Goal: Transaction & Acquisition: Purchase product/service

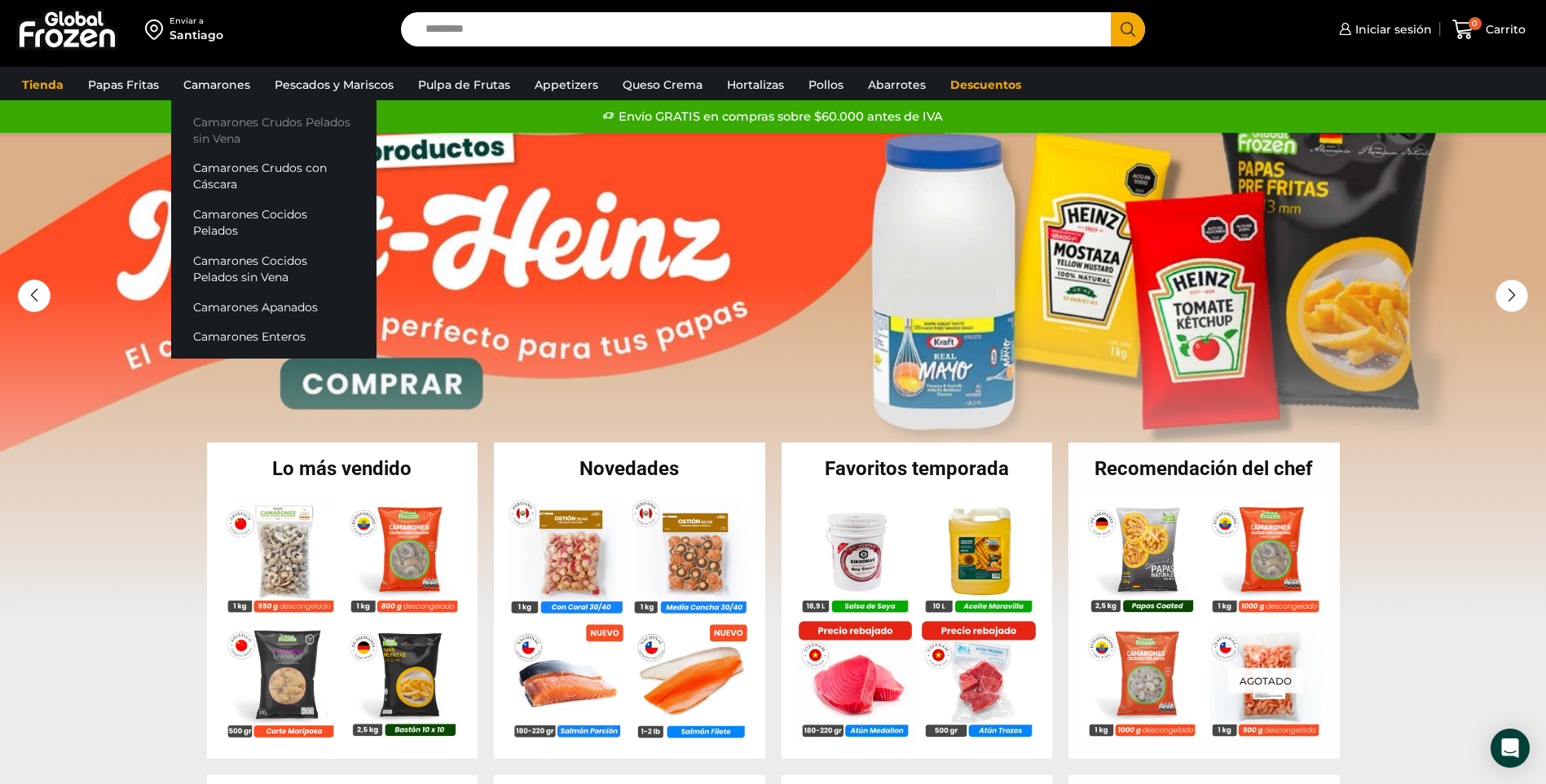
click at [227, 120] on link "Camarones Crudos Pelados sin Vena" at bounding box center [273, 130] width 205 height 47
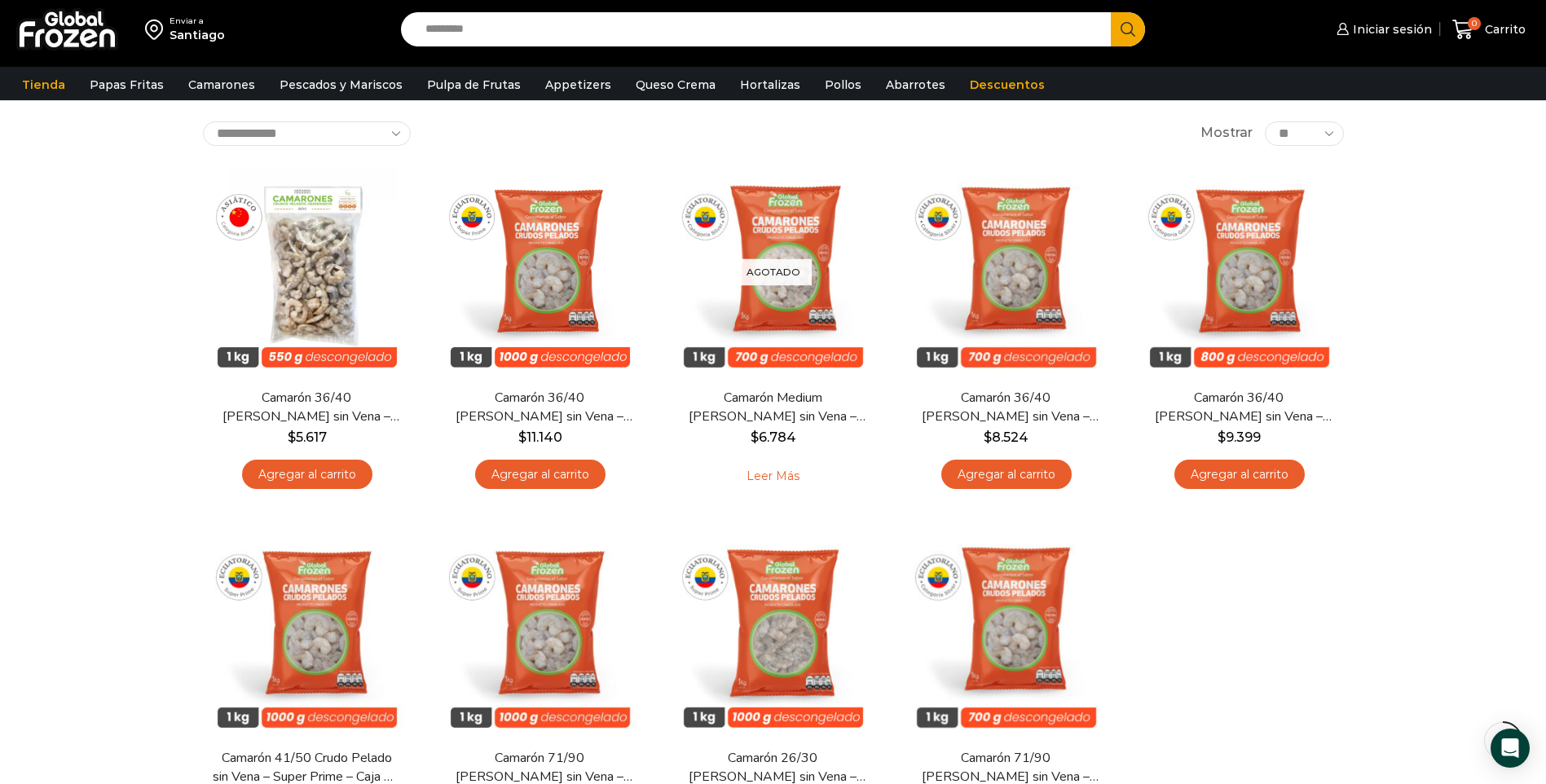
scroll to position [82, 0]
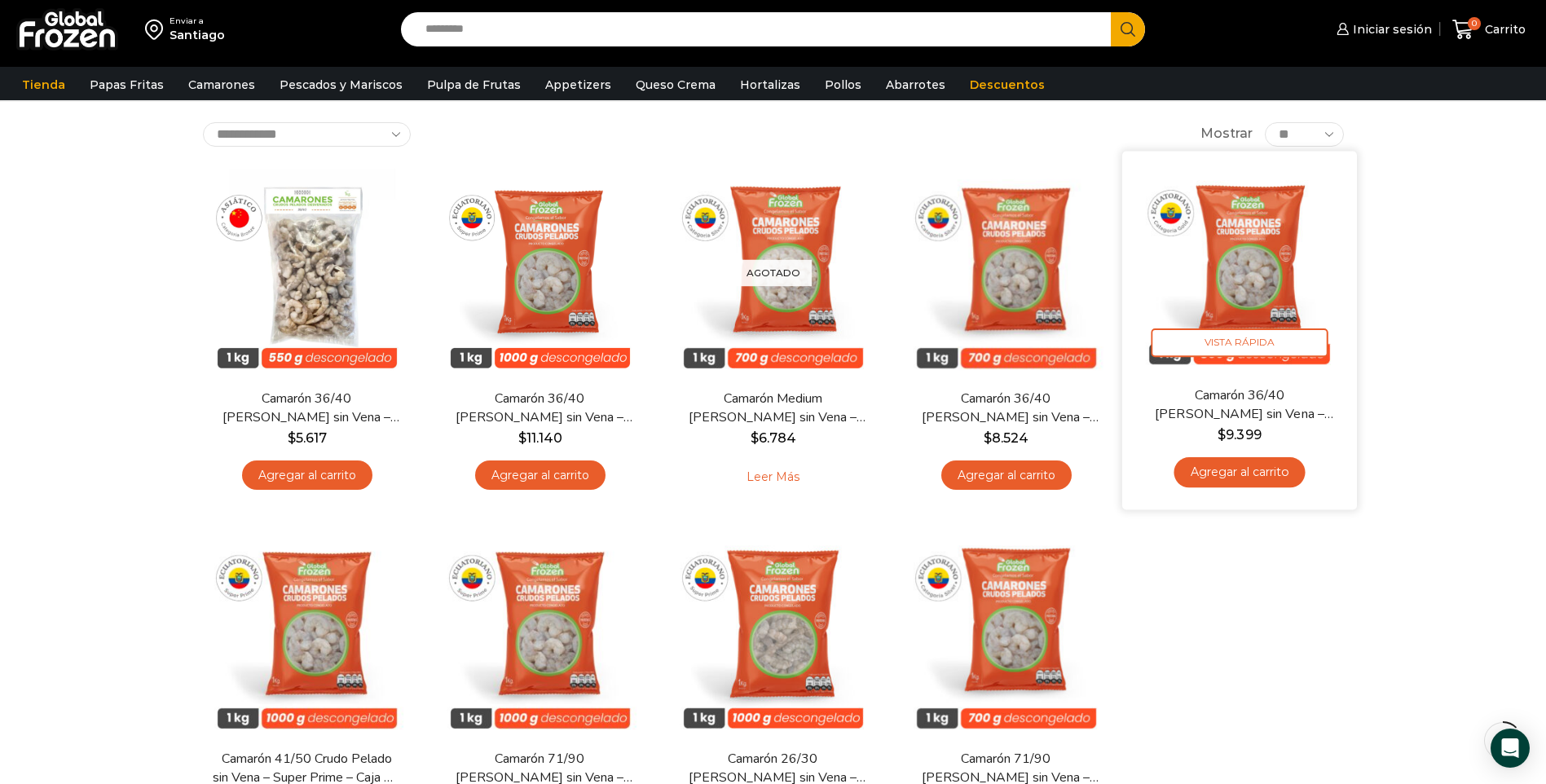
click at [1247, 265] on img at bounding box center [1239, 268] width 210 height 210
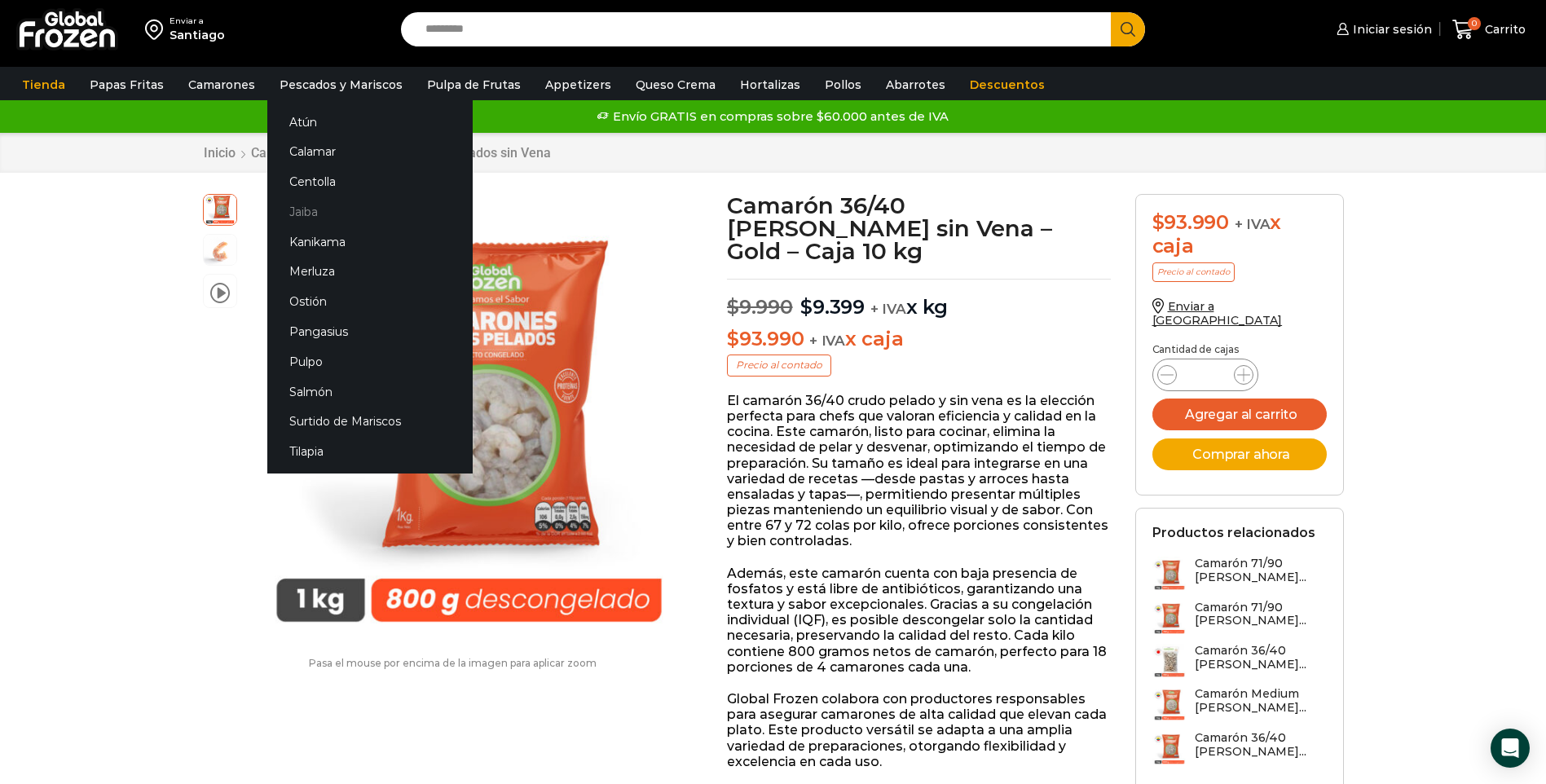
click at [290, 209] on link "Jaiba" at bounding box center [370, 211] width 205 height 31
